Goal: Contribute content: Add original content to the website for others to see

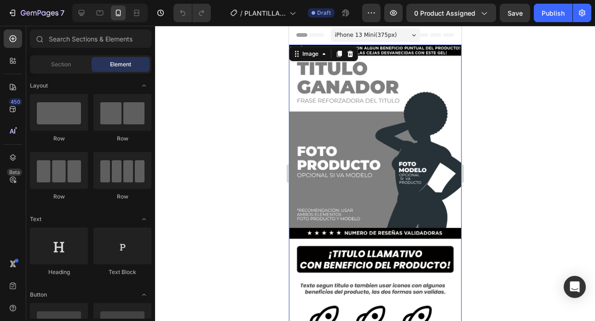
click at [378, 98] on img at bounding box center [374, 198] width 172 height 307
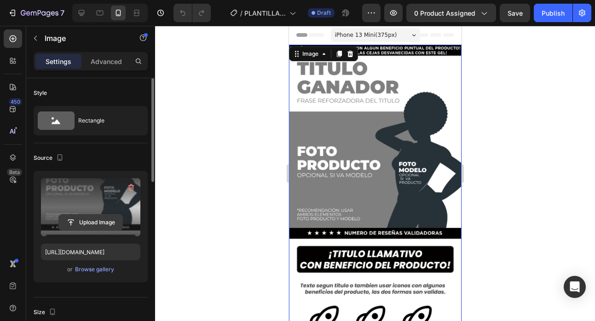
click at [82, 217] on input "file" at bounding box center [90, 222] width 63 height 16
click at [86, 225] on input "file" at bounding box center [90, 222] width 63 height 16
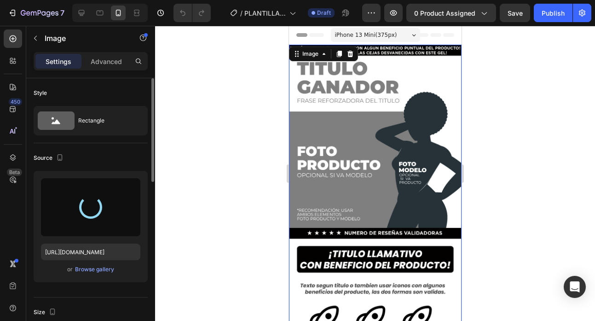
type input "[URL][DOMAIN_NAME]"
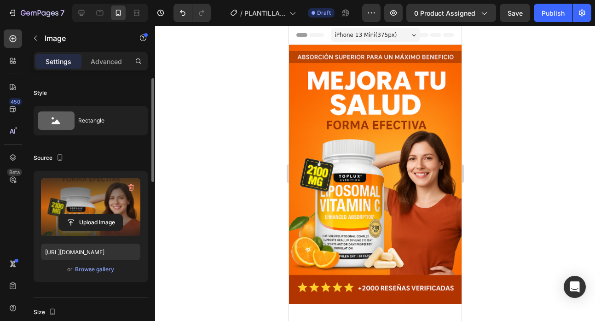
click at [443, 94] on img at bounding box center [374, 174] width 172 height 259
click at [393, 62] on img at bounding box center [374, 174] width 172 height 259
click at [495, 119] on div at bounding box center [375, 173] width 440 height 295
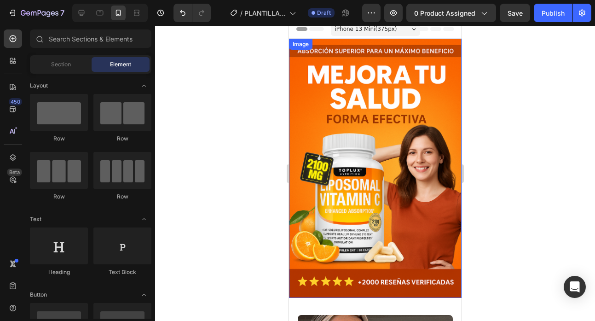
scroll to position [4, 0]
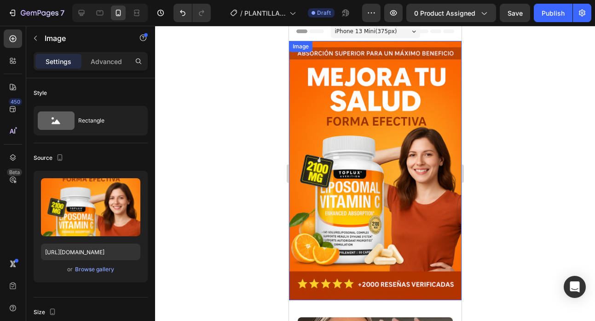
click at [301, 49] on div "Image" at bounding box center [300, 46] width 20 height 8
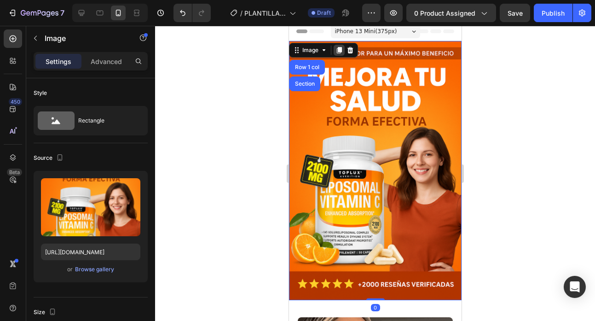
click at [337, 53] on icon at bounding box center [338, 49] width 7 height 7
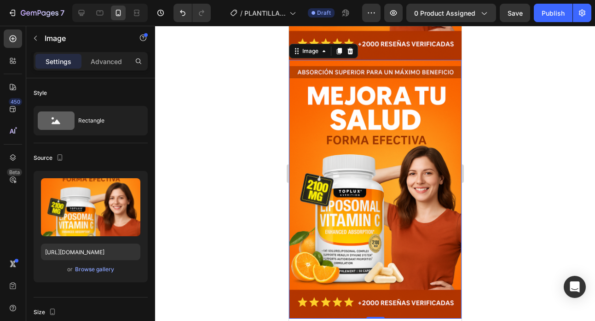
scroll to position [245, 0]
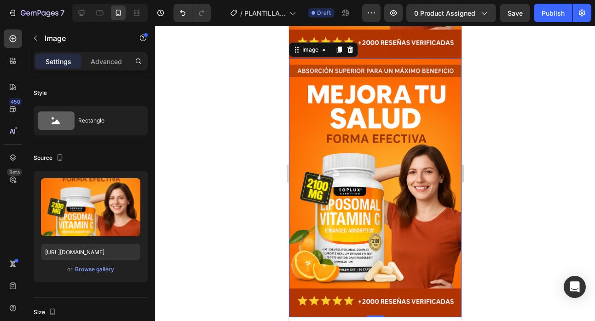
click at [348, 110] on img at bounding box center [374, 187] width 172 height 259
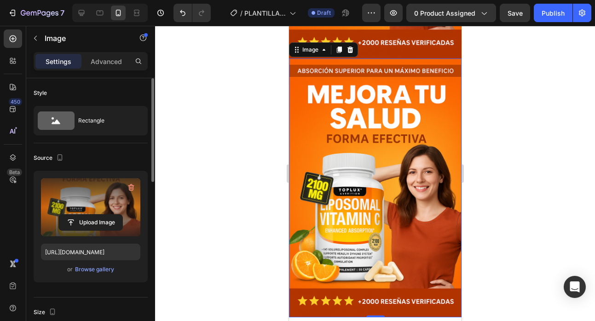
click at [101, 207] on label at bounding box center [90, 207] width 99 height 58
click at [101, 214] on input "file" at bounding box center [90, 222] width 63 height 16
click at [98, 218] on input "file" at bounding box center [90, 222] width 63 height 16
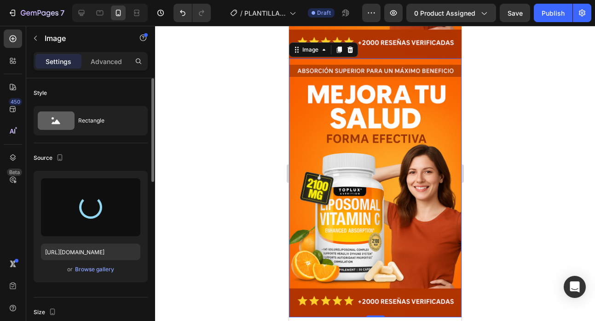
type input "[URL][DOMAIN_NAME]"
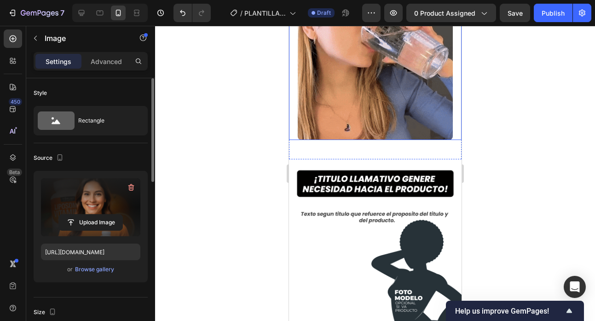
scroll to position [574, 0]
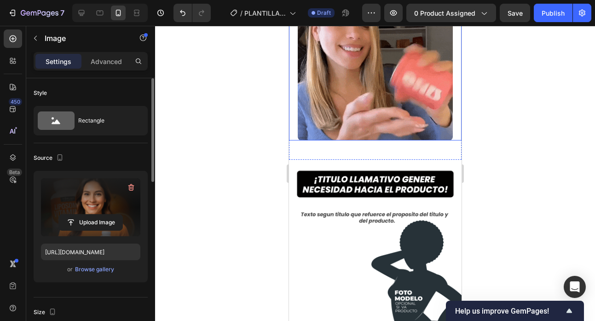
click at [364, 112] on img at bounding box center [374, 62] width 155 height 155
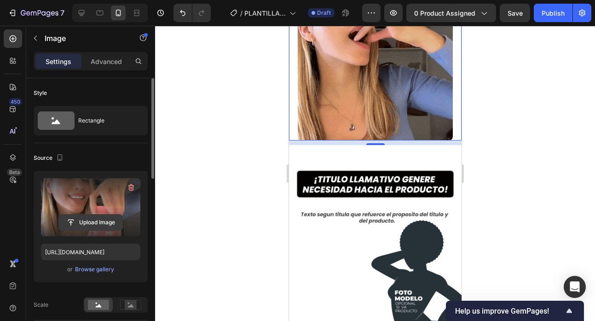
click at [82, 224] on input "file" at bounding box center [90, 222] width 63 height 16
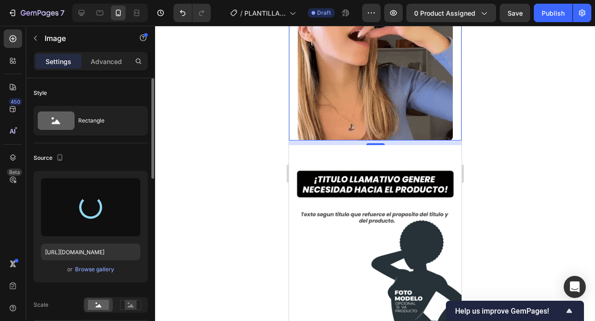
type input "[URL][DOMAIN_NAME]"
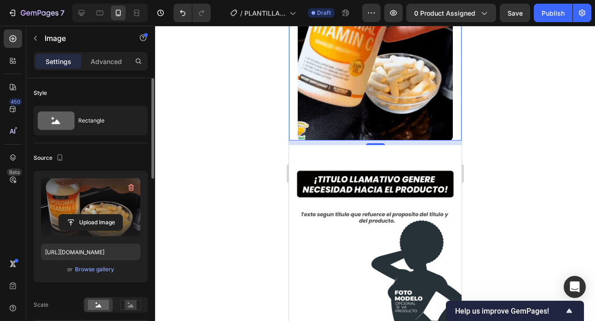
click at [503, 115] on div at bounding box center [375, 173] width 440 height 295
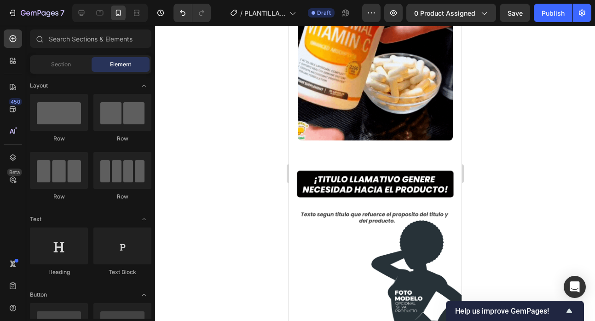
click at [270, 107] on div at bounding box center [375, 173] width 440 height 295
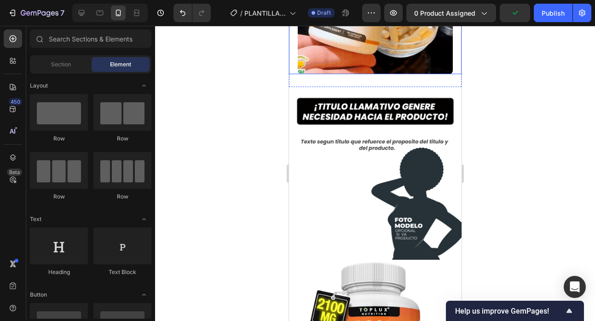
scroll to position [646, 0]
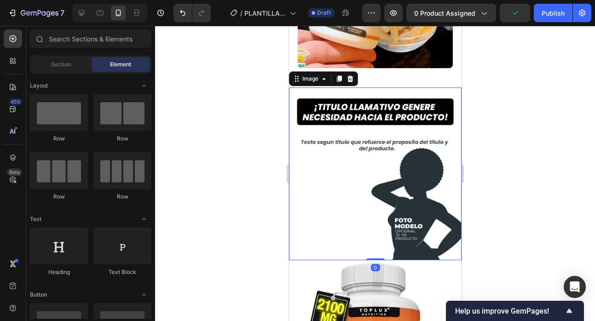
click at [354, 147] on img at bounding box center [374, 173] width 172 height 172
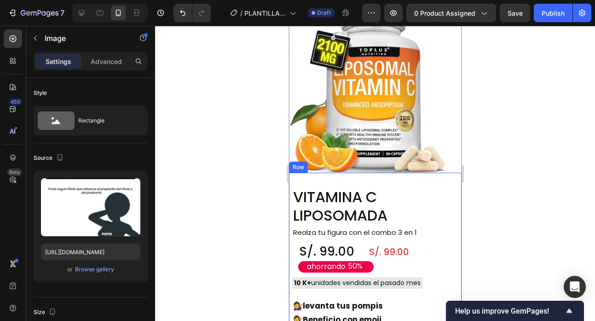
scroll to position [952, 0]
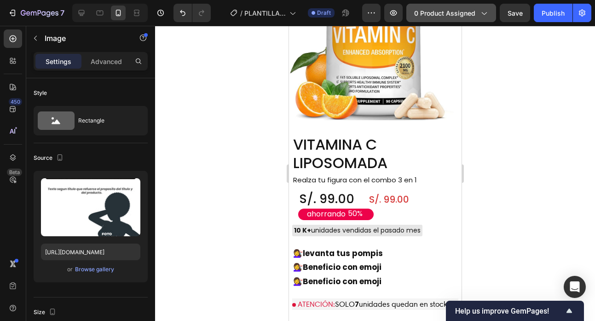
click at [439, 12] on span "0 product assigned" at bounding box center [444, 13] width 61 height 10
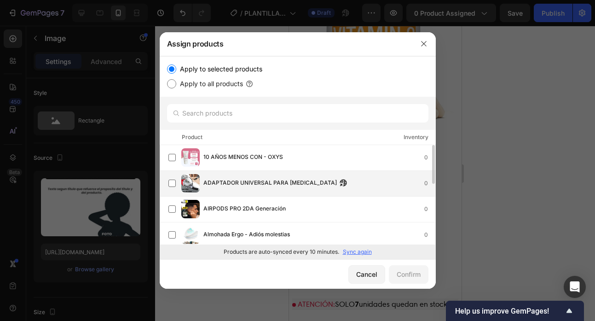
scroll to position [96, 0]
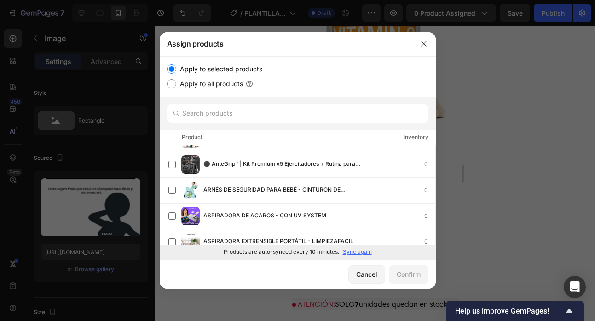
click at [224, 86] on label "Apply to all products" at bounding box center [209, 83] width 67 height 11
click at [176, 86] on input "Apply to all products" at bounding box center [171, 83] width 9 height 9
radio input "true"
click at [222, 69] on label "Apply to selected products" at bounding box center [219, 68] width 86 height 11
click at [176, 69] on input "Apply to selected products" at bounding box center [171, 68] width 9 height 9
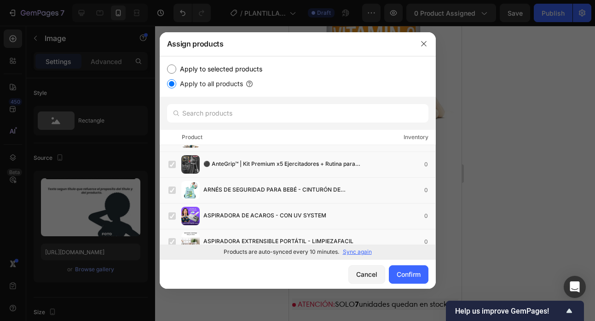
radio input "true"
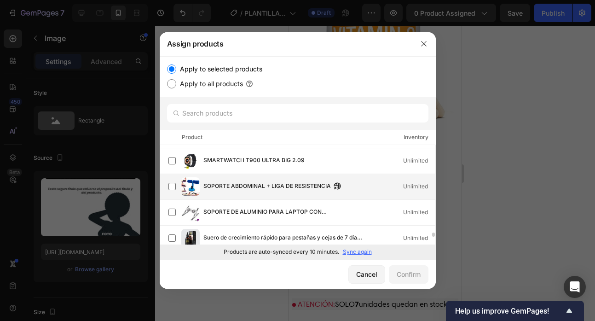
scroll to position [2218, 0]
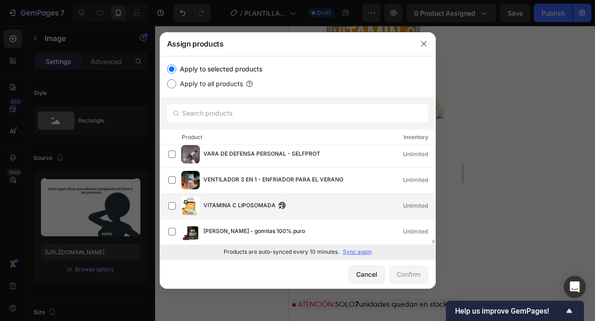
click at [252, 196] on div "VITAMINA C LIPOSOMADA Unlimited" at bounding box center [301, 205] width 267 height 18
click at [420, 279] on button "Confirm" at bounding box center [409, 274] width 40 height 18
